Goal: Task Accomplishment & Management: Use online tool/utility

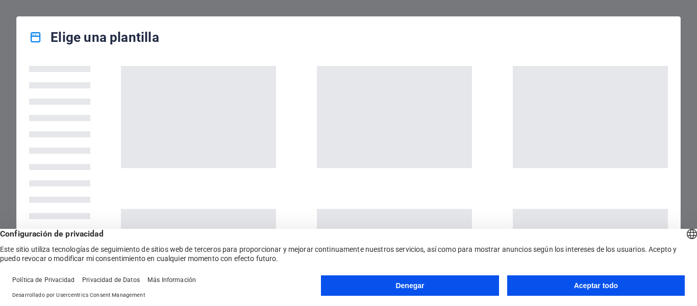
click at [626, 286] on button "Aceptar todo" at bounding box center [596, 285] width 178 height 20
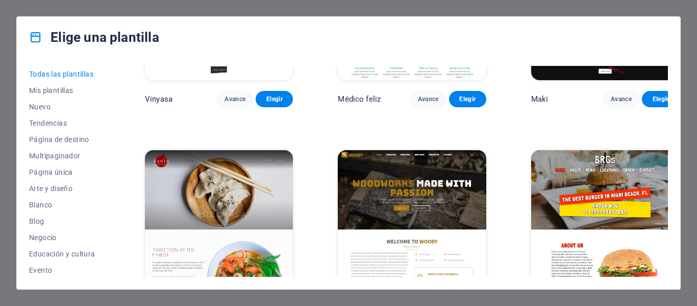
scroll to position [4708, 0]
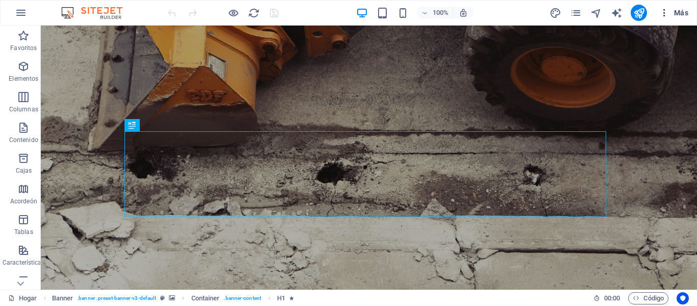
click at [669, 13] on icon "button" at bounding box center [664, 13] width 10 height 10
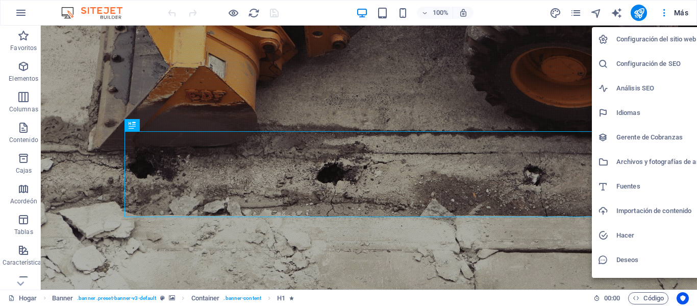
click at [681, 11] on div at bounding box center [348, 153] width 697 height 306
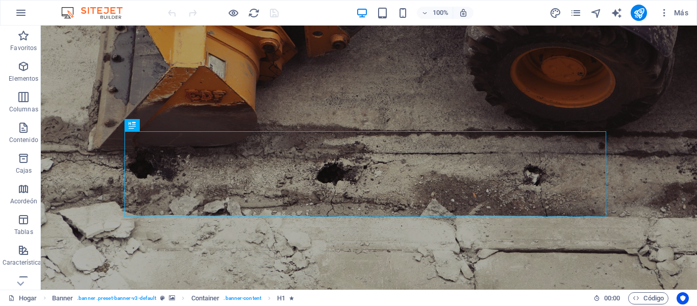
click at [680, 11] on font "Más" at bounding box center [681, 13] width 14 height 8
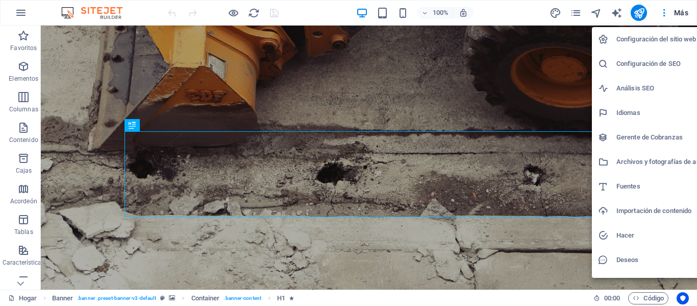
click at [661, 10] on div at bounding box center [348, 153] width 697 height 306
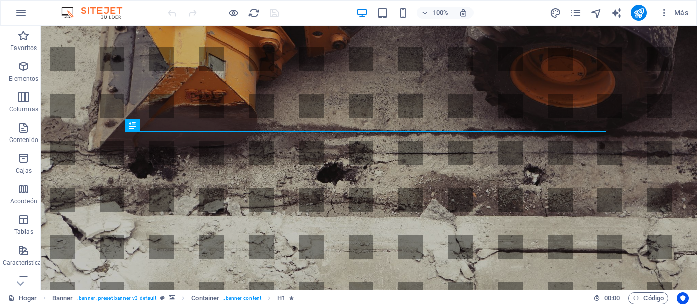
click at [663, 10] on icon "button" at bounding box center [664, 13] width 10 height 10
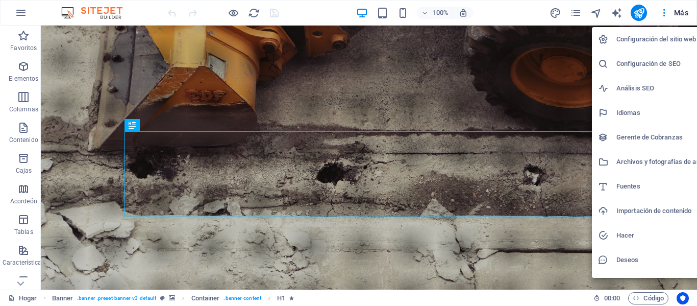
click at [663, 10] on div at bounding box center [348, 153] width 697 height 306
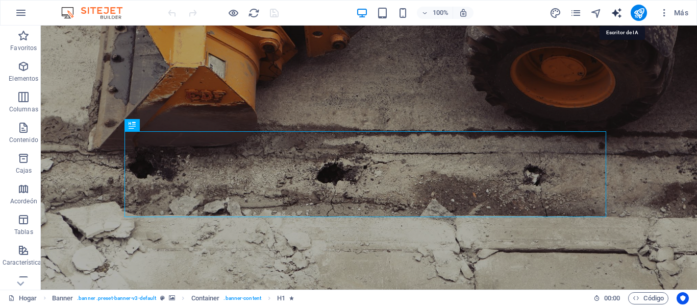
click at [618, 14] on icon "generador de texto" at bounding box center [617, 13] width 12 height 12
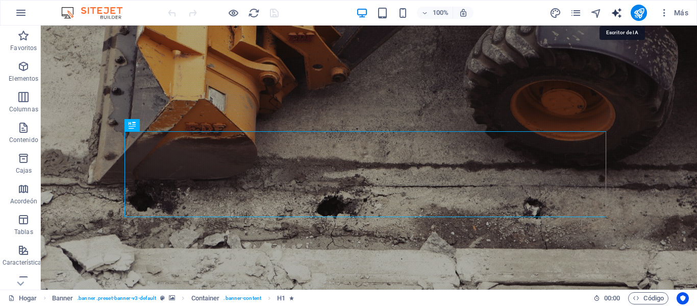
select select "English"
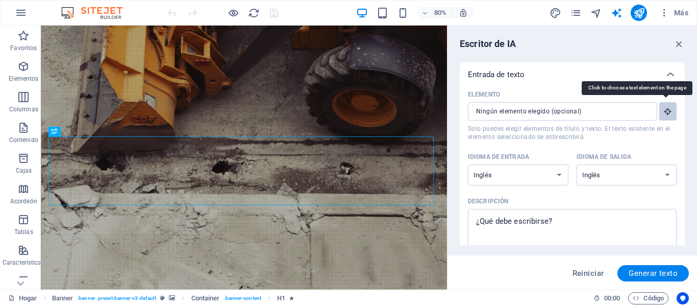
click at [666, 112] on icon "button" at bounding box center [667, 111] width 9 height 9
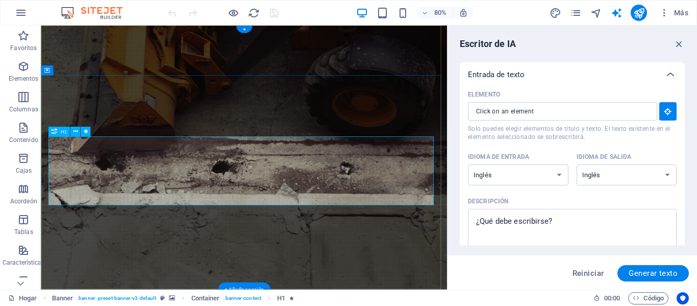
type input "#ed-1000269679"
type textarea "x"
type input "10"
type textarea "x"
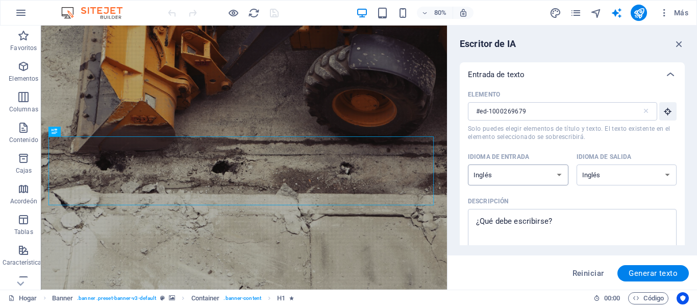
click at [557, 171] on select "albanés árabe [PERSON_NAME] azerbaiyano [PERSON_NAME] bielorruso bengalí Bhojpu…" at bounding box center [518, 174] width 101 height 21
select select "Spanish"
click at [468, 164] on select "albanés árabe [PERSON_NAME] azerbaiyano [PERSON_NAME] bielorruso bengalí Bhojpu…" at bounding box center [518, 174] width 101 height 21
click at [654, 181] on select "albanés árabe [PERSON_NAME] azerbaiyano [PERSON_NAME] bielorruso bengalí Bhojpu…" at bounding box center [627, 174] width 101 height 21
select select "Spanish"
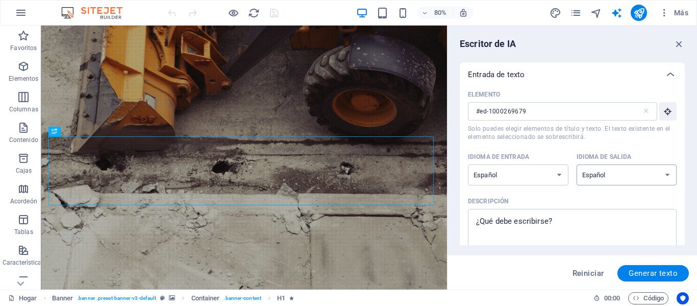
click at [577, 164] on select "albanés árabe [PERSON_NAME] azerbaiyano [PERSON_NAME] bielorruso bengalí Bhojpu…" at bounding box center [627, 174] width 101 height 21
type textarea "x"
click at [508, 222] on textarea "Descripción x ​" at bounding box center [572, 230] width 199 height 33
click at [557, 220] on textarea "Descripción x ​" at bounding box center [572, 230] width 199 height 33
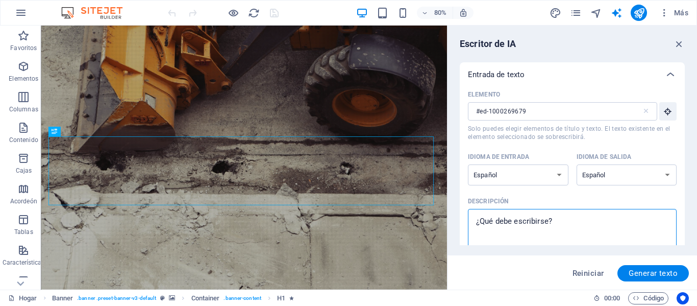
click at [557, 220] on textarea "Descripción x ​" at bounding box center [572, 230] width 199 height 33
drag, startPoint x: 557, startPoint y: 220, endPoint x: 471, endPoint y: 217, distance: 86.8
click at [471, 217] on div "x ​" at bounding box center [572, 230] width 209 height 43
click at [473, 217] on textarea "Descripción x ​" at bounding box center [572, 230] width 199 height 33
type textarea "t"
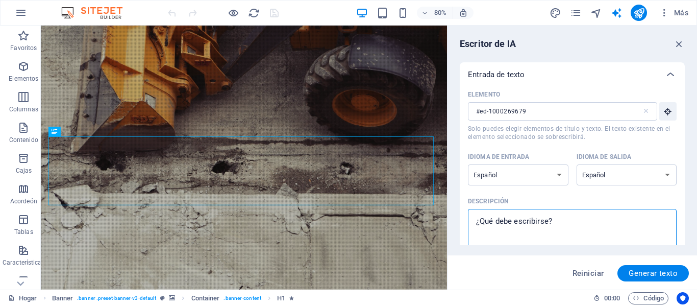
type textarea "x"
type textarea "tu"
type textarea "x"
type textarea "tu"
type textarea "x"
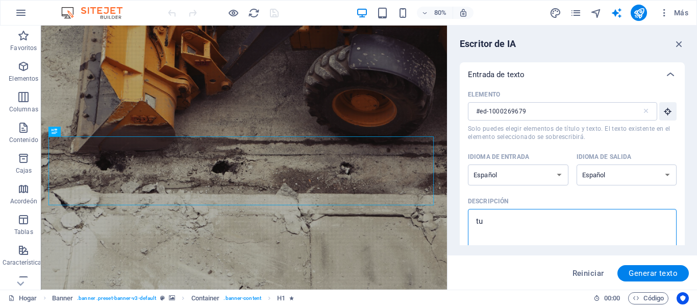
type textarea "u"
type textarea "x"
type textarea "T"
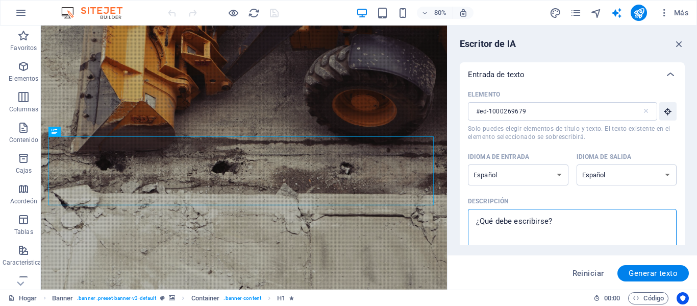
type textarea "x"
type textarea "TU"
type textarea "x"
type textarea "TU"
type textarea "x"
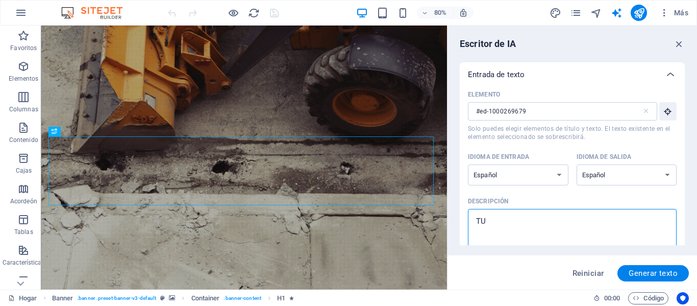
type textarea "TU A"
type textarea "x"
type textarea "TU AL"
type textarea "x"
type textarea "TU ALI"
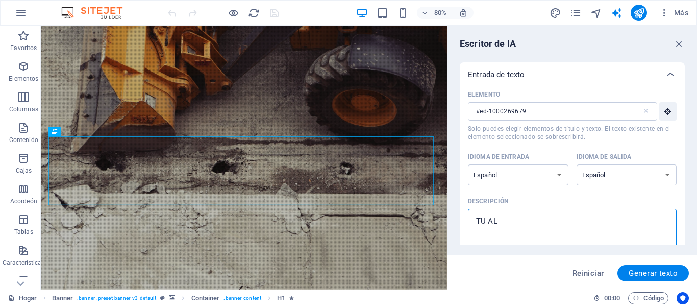
type textarea "x"
type textarea "TU [PERSON_NAME]"
type textarea "x"
type textarea "TU [PERSON_NAME]"
type textarea "x"
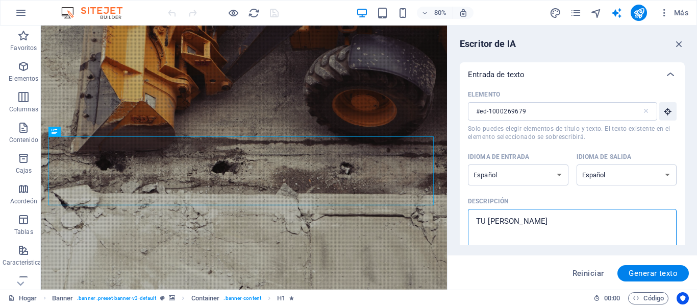
type textarea "TU [PERSON_NAME]"
type textarea "x"
type textarea "TU ALI"
type textarea "x"
type textarea "TU ALIA"
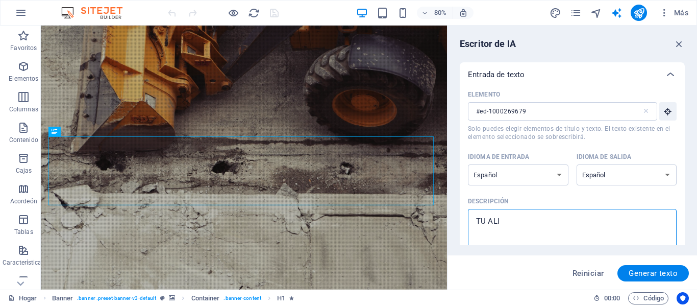
type textarea "x"
type textarea "TU ALIAD"
type textarea "x"
type textarea "TU ALIADO"
type textarea "x"
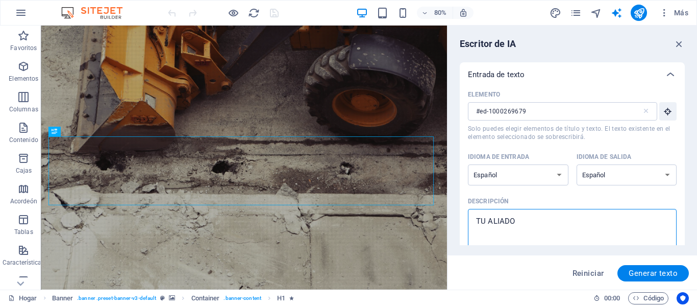
type textarea "TU ALIADO"
type textarea "x"
type textarea "TU ALIADO D"
type textarea "x"
type textarea "TU ALIADO DE"
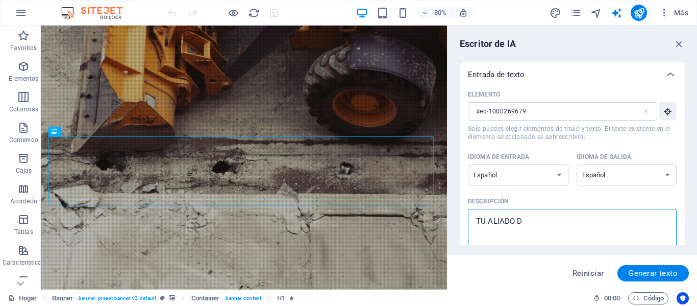
type textarea "x"
type textarea "TU ALIADO DE"
type textarea "x"
type textarea "TU ALIADO DE C"
type textarea "x"
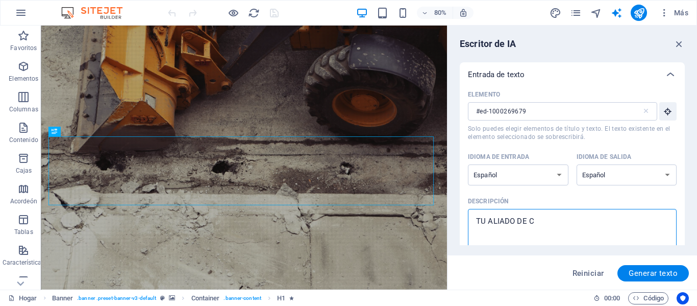
type textarea "TU ALIADO DE CO"
type textarea "x"
type textarea "TU ALIADO DE CON"
type textarea "x"
type textarea "TU ALIADO DE CONF"
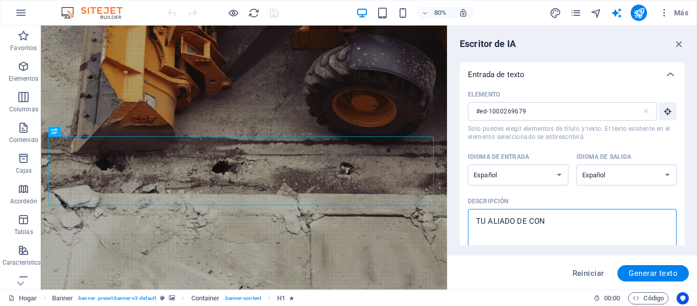
type textarea "x"
type textarea "TU ALIADO DE [PERSON_NAME]"
type textarea "x"
type textarea "TU ALIADO DE CONFIA"
type textarea "x"
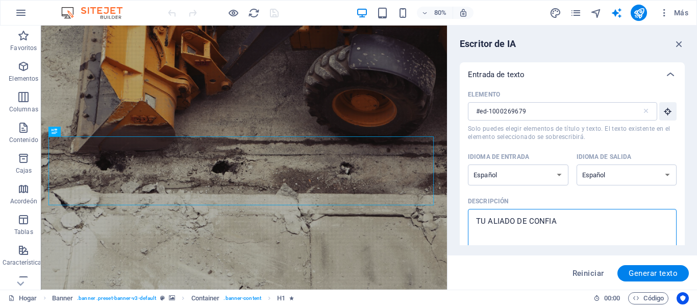
type textarea "TU ALIADO DE CONFIAN"
type textarea "x"
type textarea "TU ALIADO DE CONFIANZ"
type textarea "x"
type textarea "TU ALIADO DE CONFIANZA"
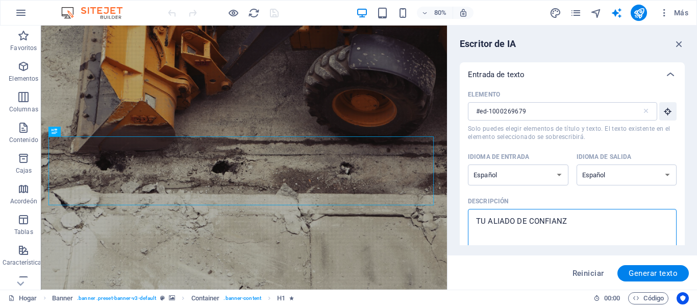
type textarea "x"
type textarea "TU ALIADO DE CONFIANZA"
click at [636, 271] on font "Generar texto" at bounding box center [653, 272] width 49 height 9
type textarea "x"
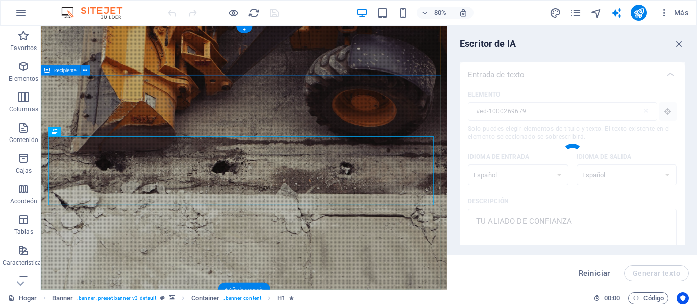
type textarea "x"
type textarea "Tu compañero confiable en cada proyecto y desafío."
type textarea "x"
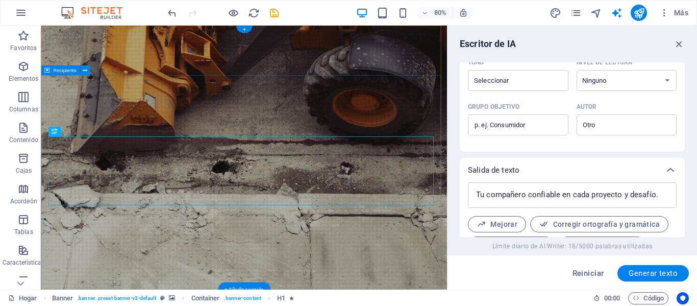
scroll to position [355, 0]
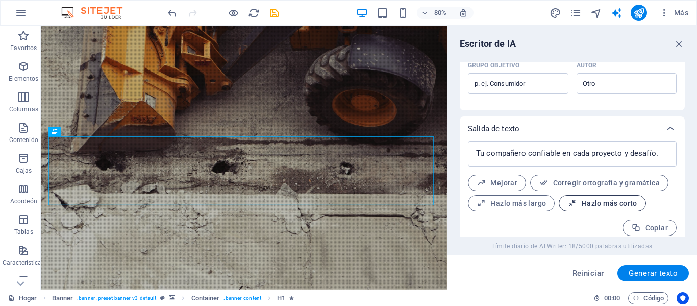
click at [587, 199] on font "Hazlo más corto" at bounding box center [610, 203] width 56 height 8
type textarea "x"
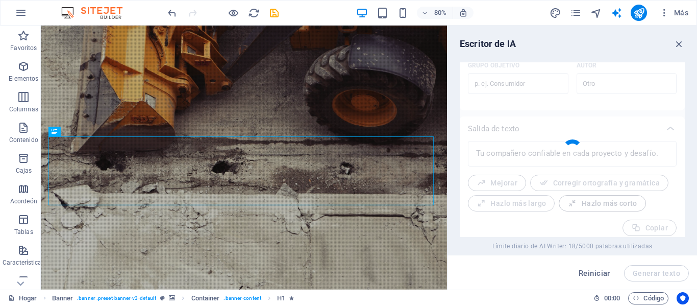
type textarea "x"
type textarea "Tu aliado en cada proyecto y desafío."
type textarea "x"
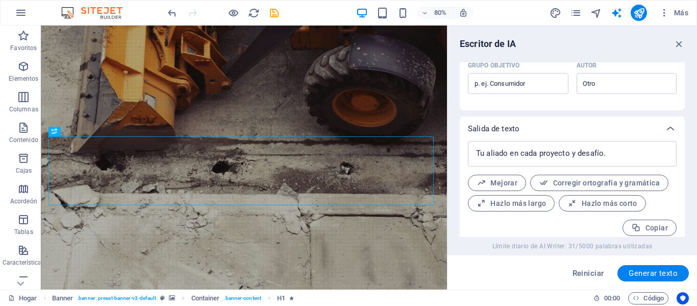
click at [516, 175] on button "Mejorar" at bounding box center [497, 183] width 58 height 16
type textarea "x"
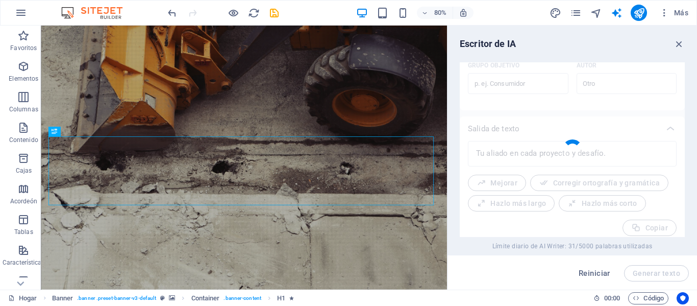
type textarea "x"
type textarea "Tu aliado en cada proyecto y reto."
type textarea "x"
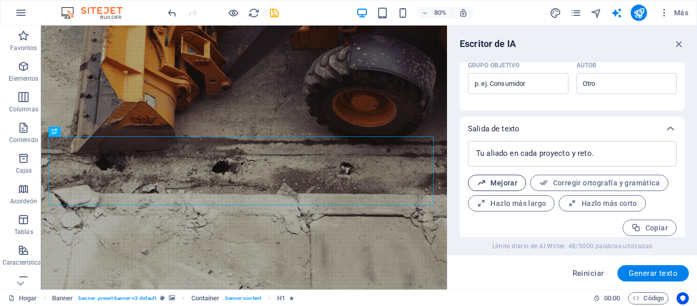
click at [503, 179] on font "Mejorar" at bounding box center [503, 183] width 27 height 8
type textarea "x"
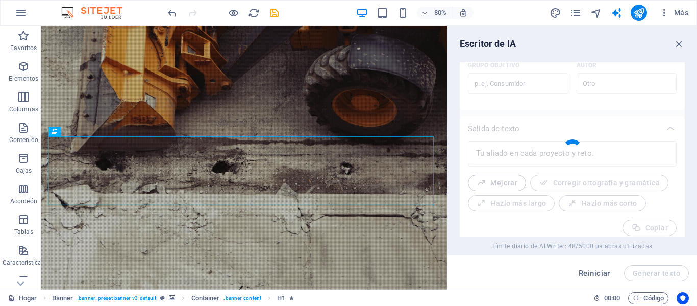
type textarea "x"
type textarea "Tu compañero esencial en cada proyecto y desafío."
type textarea "x"
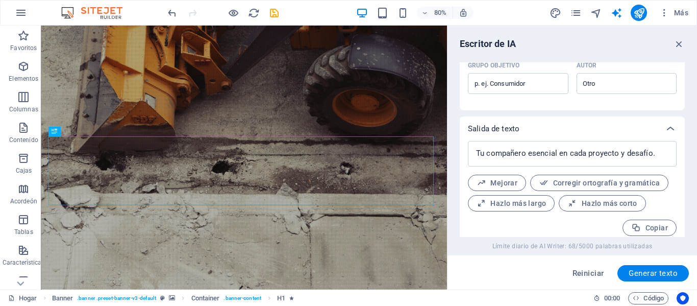
click at [504, 179] on font "Mejorar" at bounding box center [503, 183] width 27 height 8
type textarea "x"
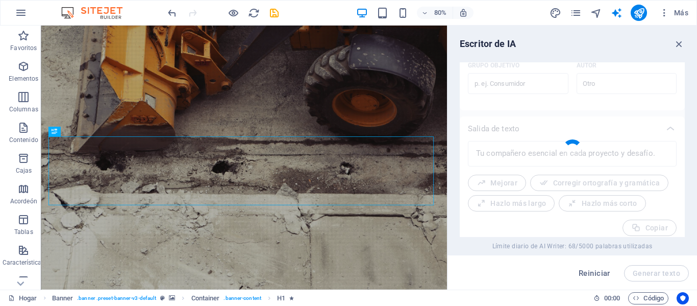
type textarea "x"
type textarea "Tu aliado indispensable en cada proyecto y desafío."
type textarea "x"
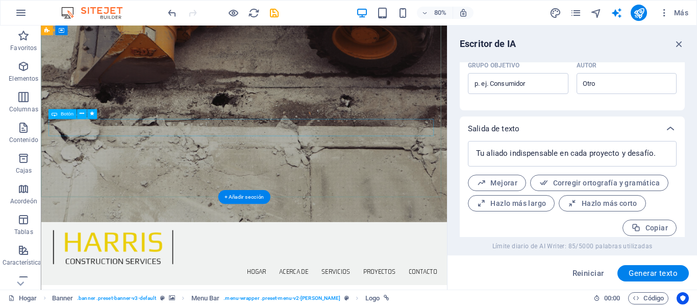
scroll to position [0, 0]
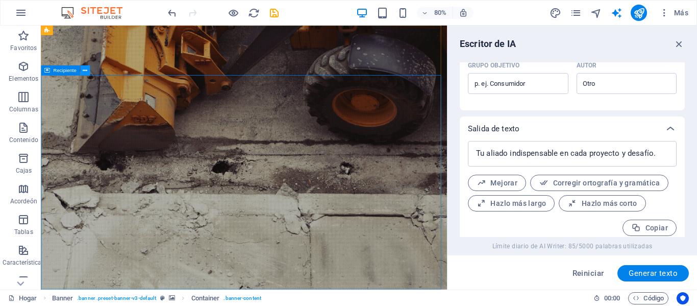
click at [86, 69] on icon at bounding box center [85, 70] width 5 height 9
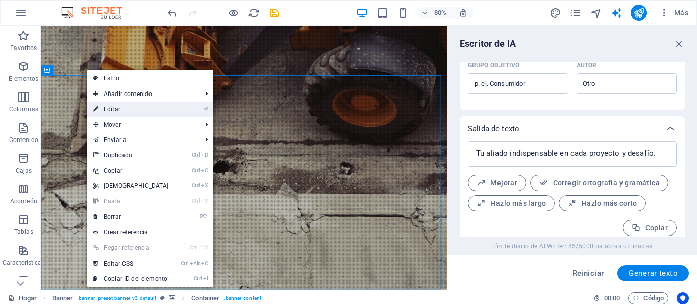
click at [104, 107] on font "Editar" at bounding box center [112, 109] width 17 height 7
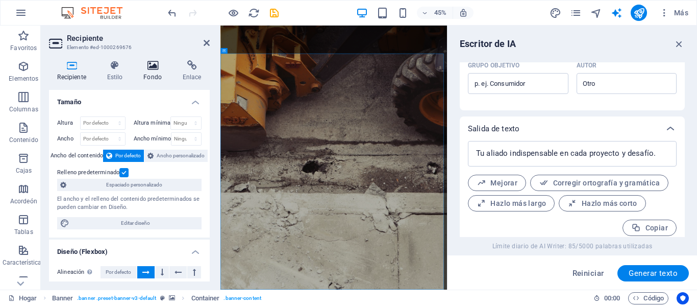
click at [154, 68] on icon at bounding box center [152, 65] width 35 height 10
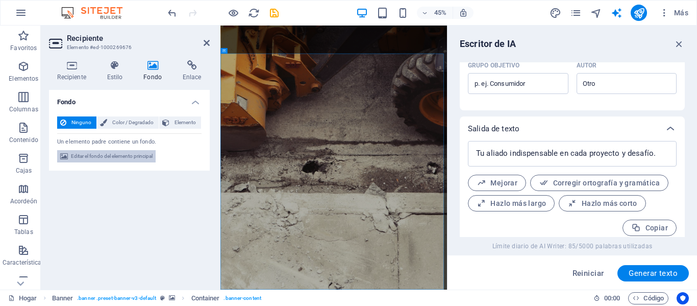
click at [92, 157] on font "Editar el fondo del elemento principal" at bounding box center [112, 156] width 82 height 6
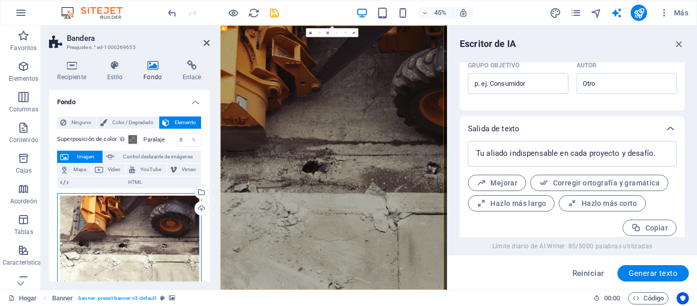
click at [163, 211] on div "Arrastre los archivos aquí, haga clic para elegir archivos o seleccione archivo…" at bounding box center [129, 242] width 144 height 98
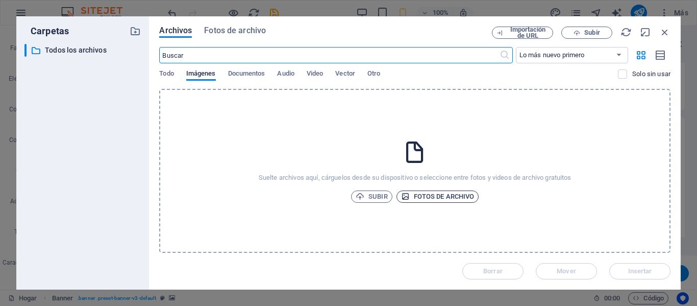
click at [438, 197] on font "Fotos de archivo" at bounding box center [444, 196] width 61 height 8
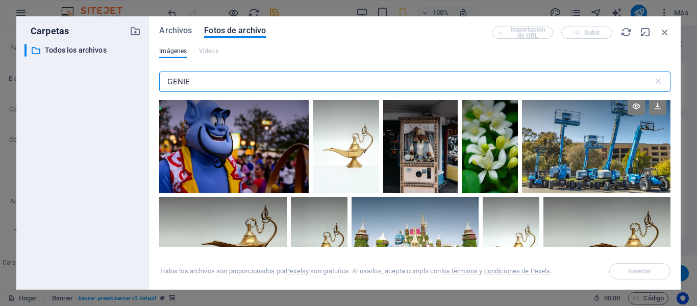
scroll to position [1, 0]
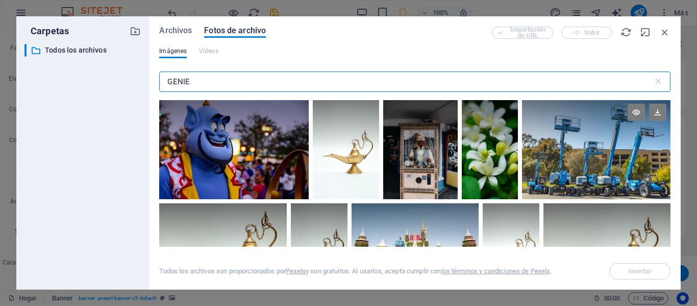
type input "GENIE"
click at [580, 184] on div at bounding box center [596, 150] width 149 height 100
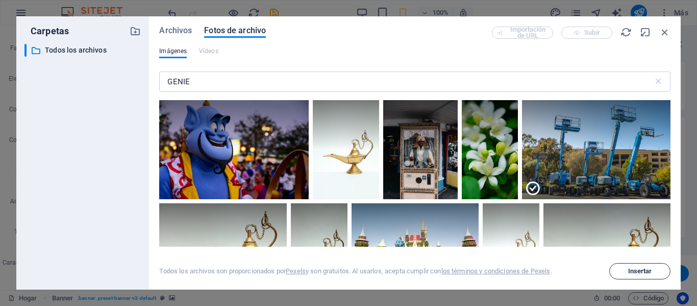
click at [626, 274] on span "Insertar" at bounding box center [640, 271] width 52 height 6
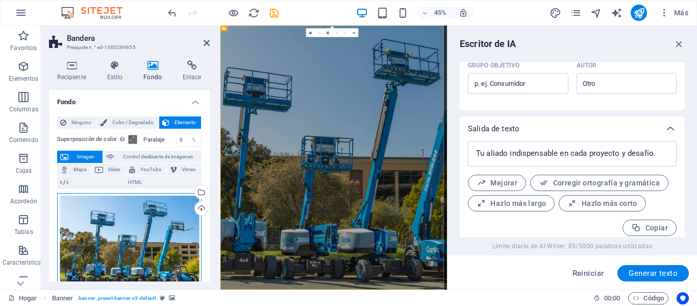
click at [151, 217] on div "Arrastre los archivos aquí, haga clic para elegir archivos o seleccione archivo…" at bounding box center [129, 242] width 144 height 98
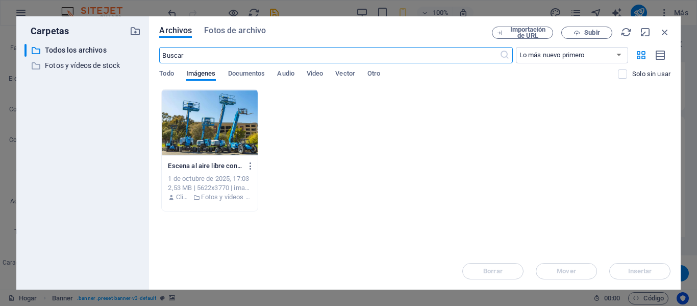
click at [233, 129] on div at bounding box center [209, 122] width 95 height 66
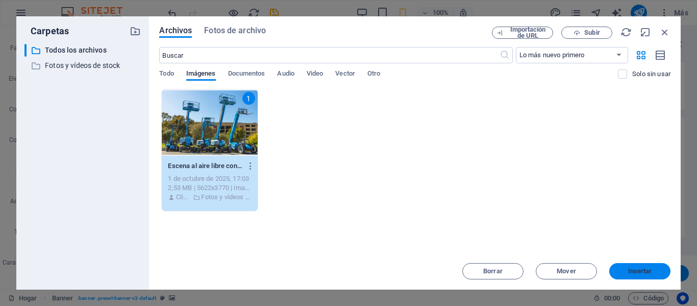
click at [629, 266] on button "Insertar" at bounding box center [639, 271] width 61 height 16
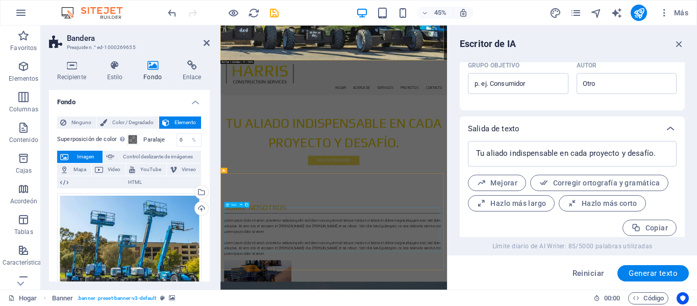
scroll to position [510, 0]
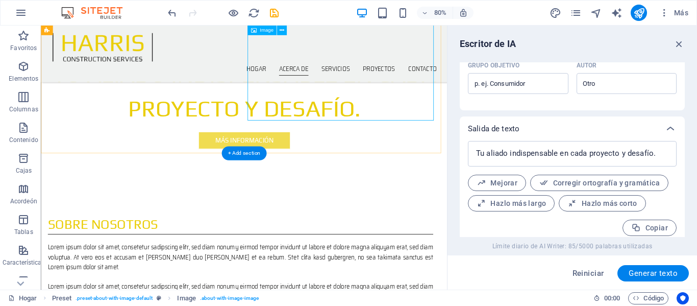
scroll to position [357, 0]
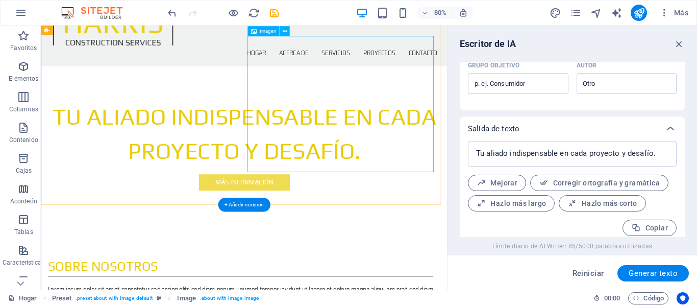
click at [284, 30] on icon at bounding box center [284, 31] width 5 height 9
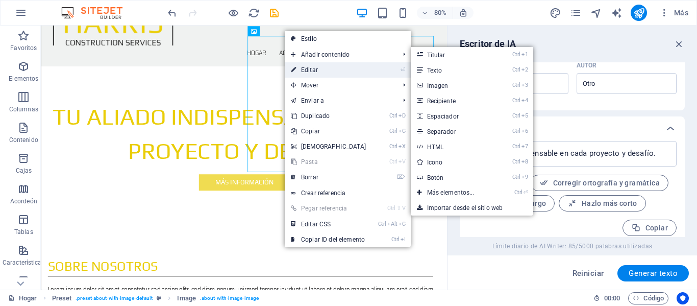
drag, startPoint x: 303, startPoint y: 67, endPoint x: 190, endPoint y: 94, distance: 116.0
click at [303, 67] on font "Editar" at bounding box center [309, 69] width 17 height 7
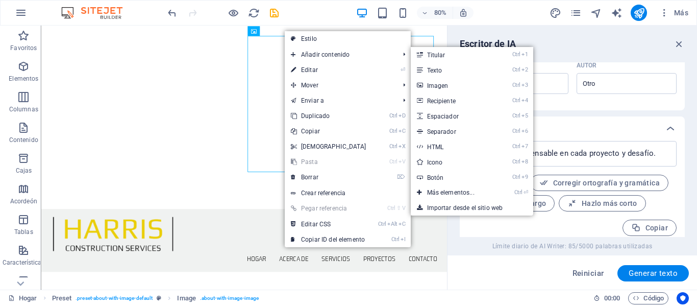
select select "%"
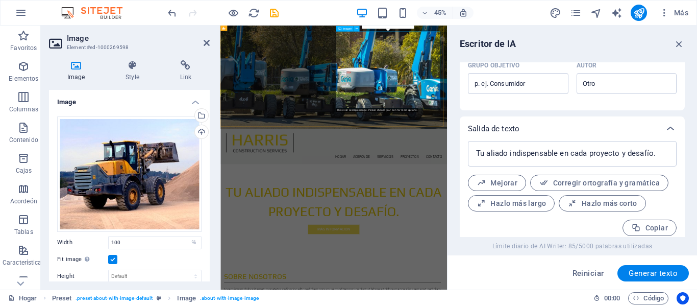
scroll to position [614, 0]
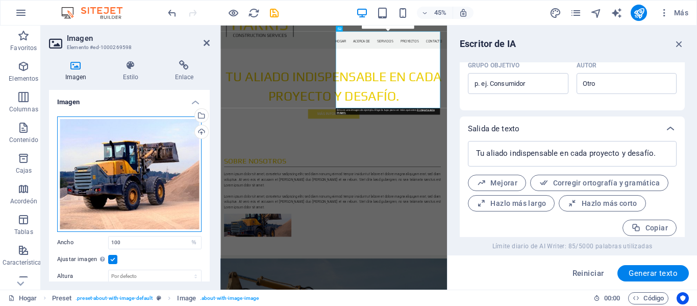
click at [147, 191] on div "Arrastre los archivos aquí, haga clic para elegir archivos o seleccione archivo…" at bounding box center [129, 173] width 144 height 115
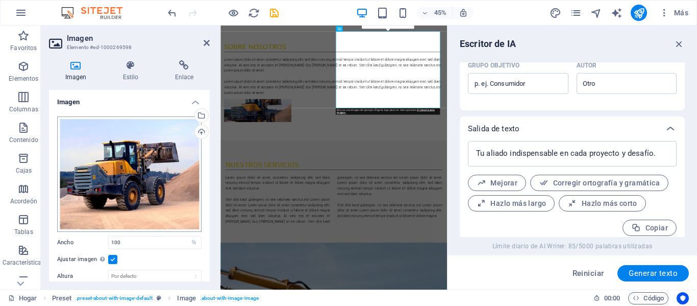
scroll to position [1553, 0]
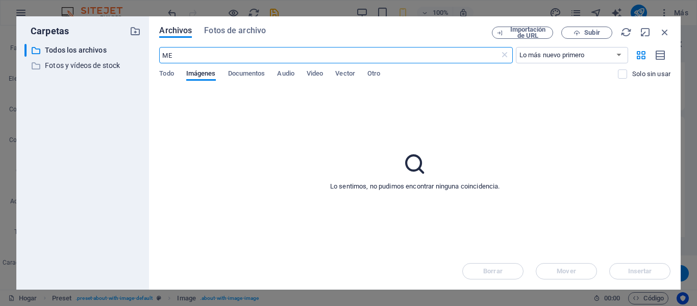
type input "M"
type input "TELEHANDLER"
click at [664, 33] on icon "button" at bounding box center [664, 32] width 11 height 11
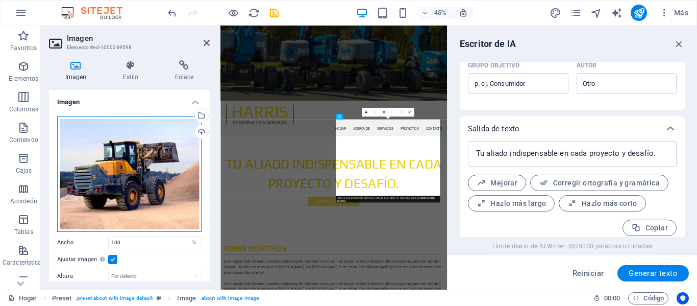
click at [88, 149] on div "Arrastre los archivos aquí, haga clic para elegir archivos o seleccione archivo…" at bounding box center [129, 173] width 144 height 115
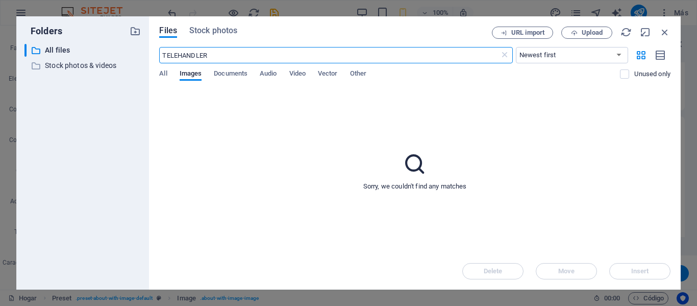
scroll to position [1553, 0]
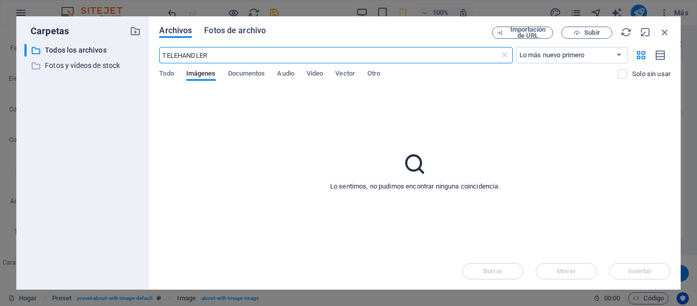
click at [221, 29] on font "Fotos de archivo" at bounding box center [235, 31] width 62 height 10
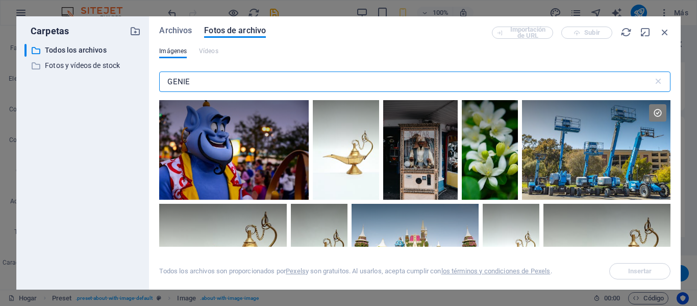
click at [204, 78] on input "GENIE" at bounding box center [405, 81] width 493 height 20
type input "T"
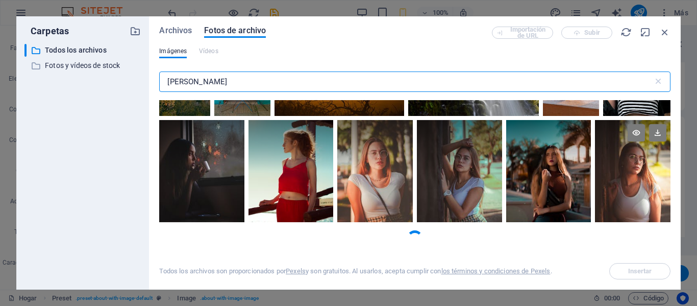
scroll to position [147, 0]
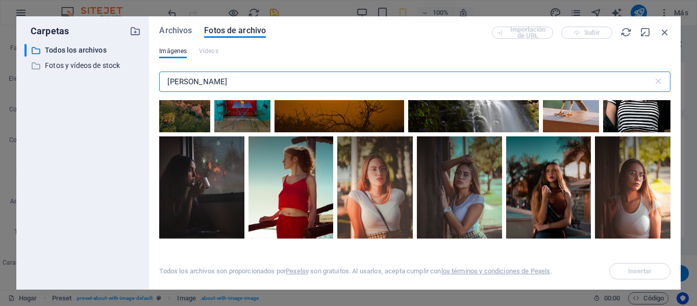
click at [238, 84] on input "[PERSON_NAME]" at bounding box center [405, 81] width 493 height 20
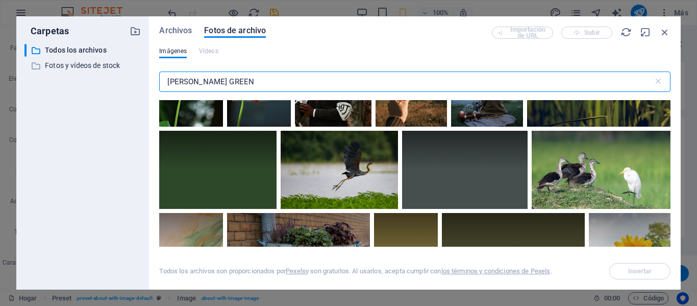
scroll to position [1582, 0]
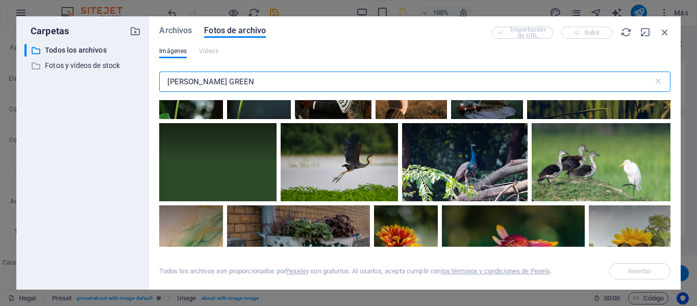
click at [241, 79] on input "[PERSON_NAME] GREEN" at bounding box center [405, 81] width 493 height 20
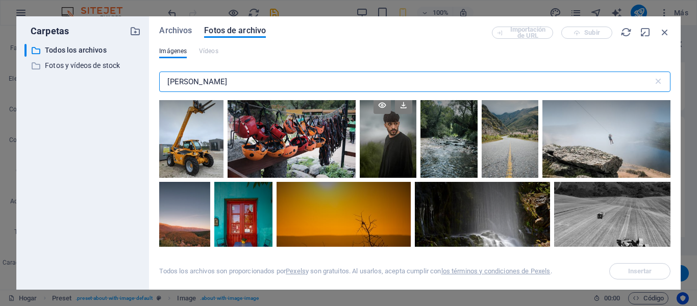
scroll to position [0, 0]
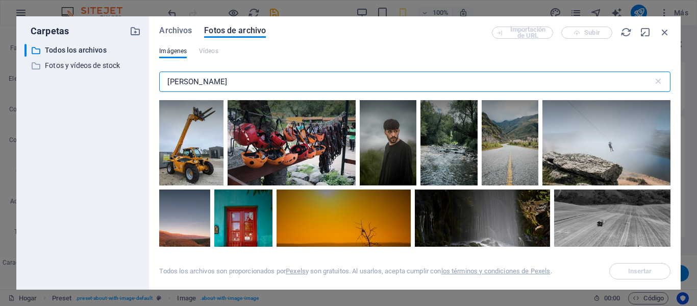
click at [193, 79] on input "[PERSON_NAME]" at bounding box center [405, 81] width 493 height 20
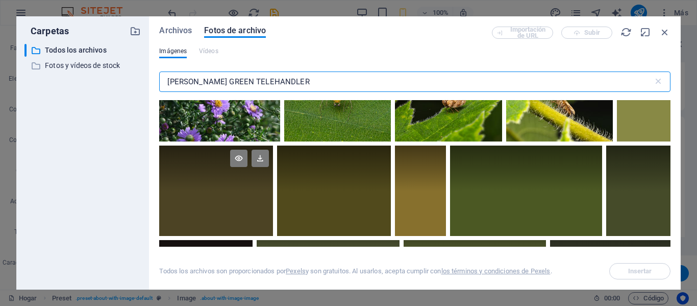
scroll to position [2482, 0]
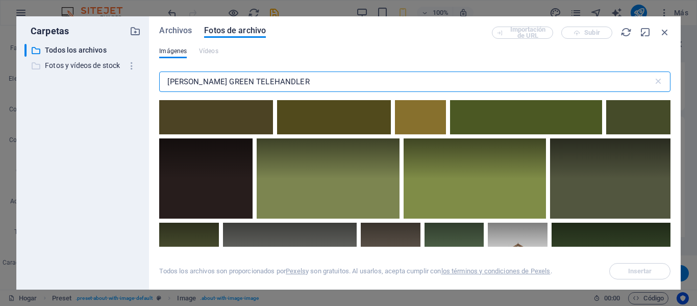
type input "[PERSON_NAME] GREEN TELEHANDLER"
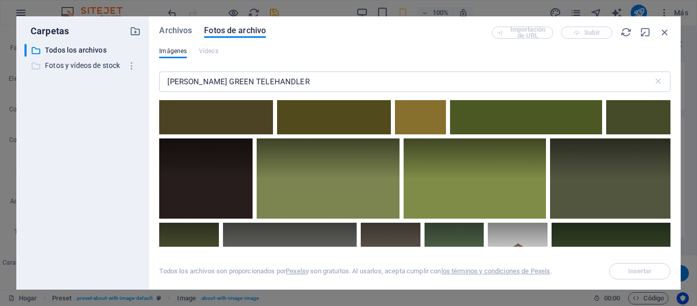
click at [68, 65] on font "Fotos y vídeos de stock" at bounding box center [82, 65] width 75 height 8
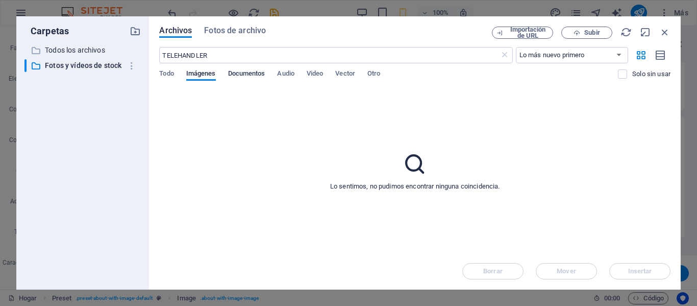
click at [241, 74] on font "Documentos" at bounding box center [246, 73] width 37 height 8
click at [165, 73] on font "Todo" at bounding box center [166, 73] width 14 height 8
click at [202, 73] on font "Imágenes" at bounding box center [201, 73] width 30 height 8
click at [247, 75] on font "Documentos" at bounding box center [246, 73] width 37 height 8
click at [130, 66] on icon "button" at bounding box center [132, 66] width 11 height 10
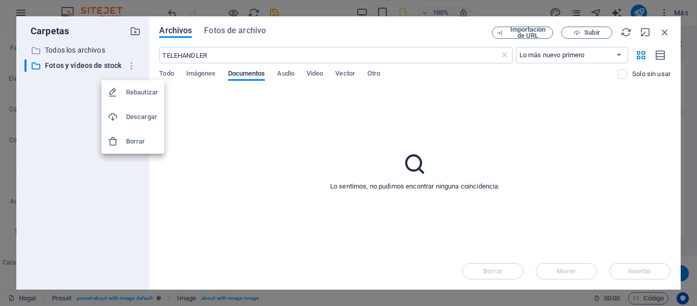
click at [139, 113] on font "Descargar" at bounding box center [141, 117] width 31 height 8
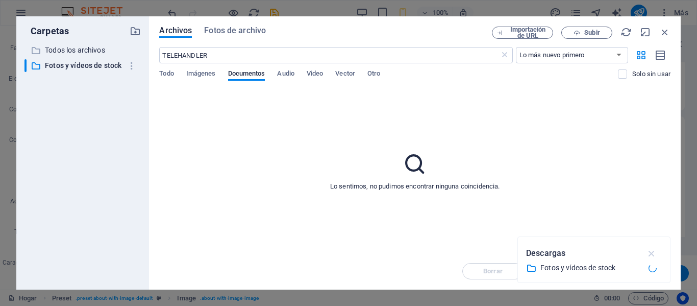
click at [649, 254] on icon "button" at bounding box center [652, 253] width 12 height 11
click at [176, 72] on div "Todo Imágenes Documentos Audio Video Vector Otro" at bounding box center [388, 78] width 459 height 19
click at [164, 73] on font "Todo" at bounding box center [166, 73] width 14 height 8
click at [617, 48] on select "Lo más nuevo primero El más antiguo primero Nombre (AZ) Nombre (ZA) Talla (0-9)…" at bounding box center [572, 55] width 112 height 16
click at [654, 135] on div "Lo sentimos, no pudimos encontrar ninguna coincidencia." at bounding box center [414, 171] width 511 height 164
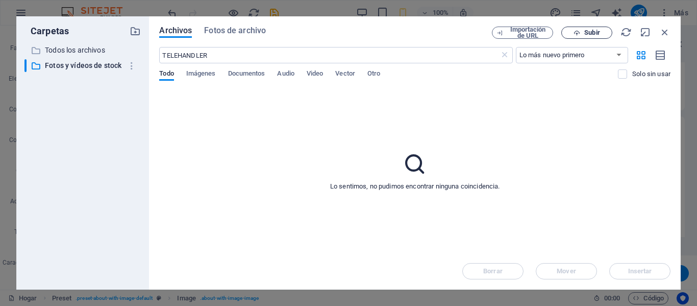
click at [590, 34] on font "Subir" at bounding box center [591, 33] width 15 height 8
click at [663, 31] on icon "button" at bounding box center [664, 32] width 11 height 11
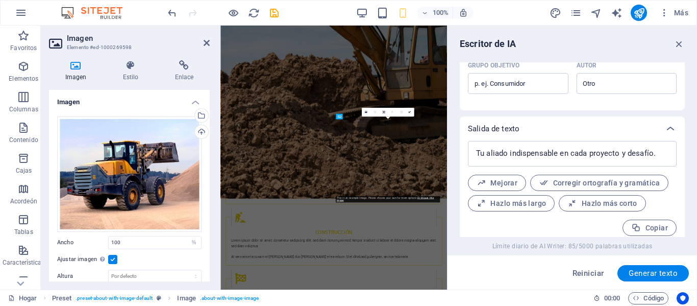
scroll to position [419, 0]
